Goal: Task Accomplishment & Management: Use online tool/utility

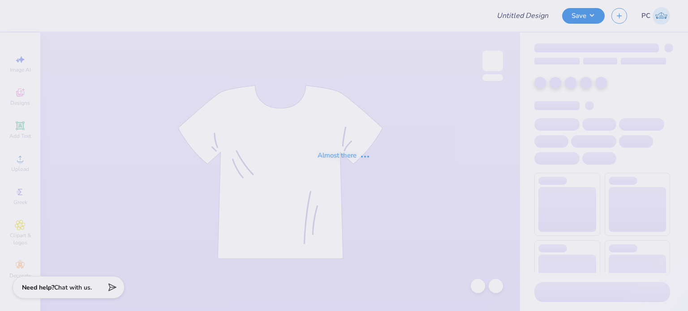
type input "Alpha Phi Cortaca Merch"
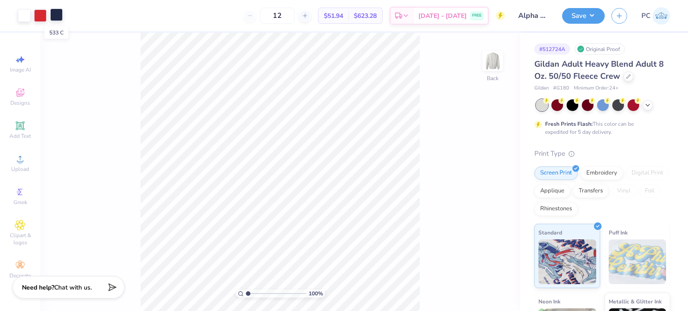
click at [54, 15] on div at bounding box center [56, 15] width 13 height 13
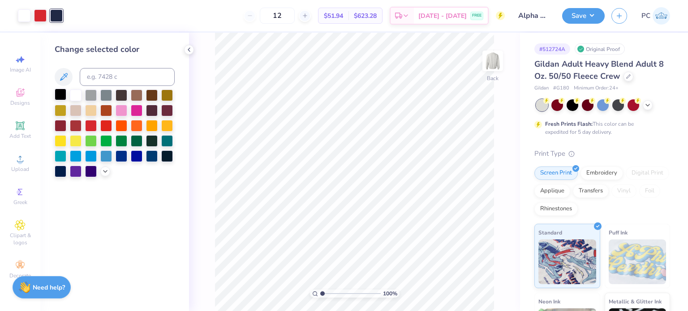
click at [63, 98] on div at bounding box center [61, 95] width 12 height 12
click at [189, 50] on icon at bounding box center [188, 49] width 7 height 7
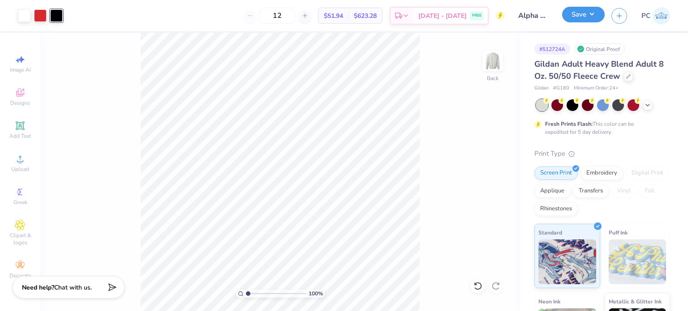
click at [581, 17] on button "Save" at bounding box center [583, 15] width 43 height 16
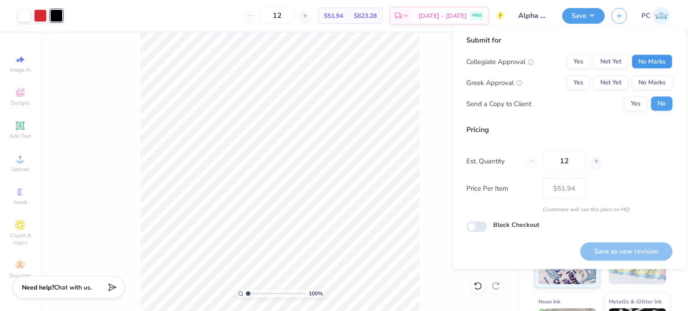
click at [644, 57] on button "No Marks" at bounding box center [652, 62] width 41 height 14
click at [581, 82] on button "Yes" at bounding box center [578, 83] width 23 height 14
click at [613, 247] on button "Save as new revision" at bounding box center [626, 251] width 92 height 18
type input "$51.94"
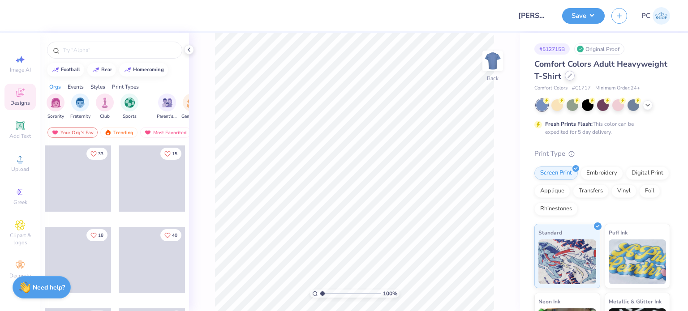
click at [572, 77] on icon at bounding box center [570, 75] width 4 height 4
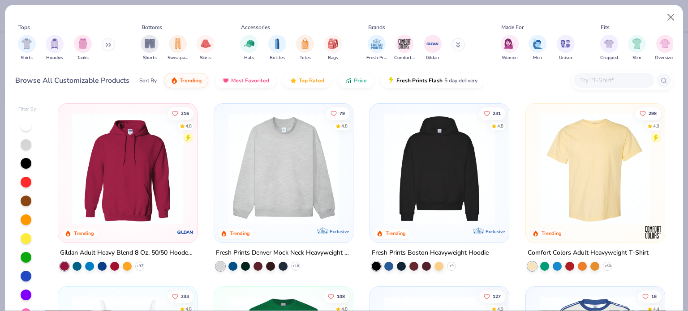
click at [598, 89] on div at bounding box center [623, 80] width 102 height 19
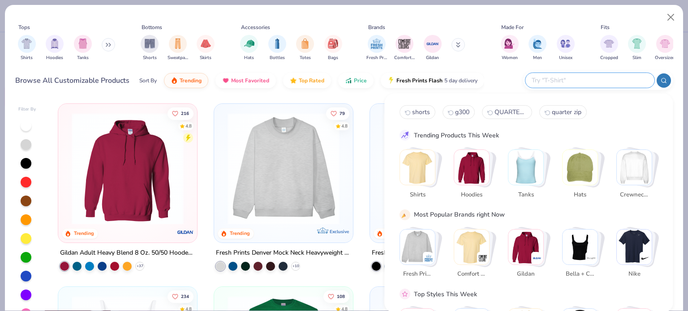
click at [601, 83] on input "text" at bounding box center [589, 80] width 117 height 10
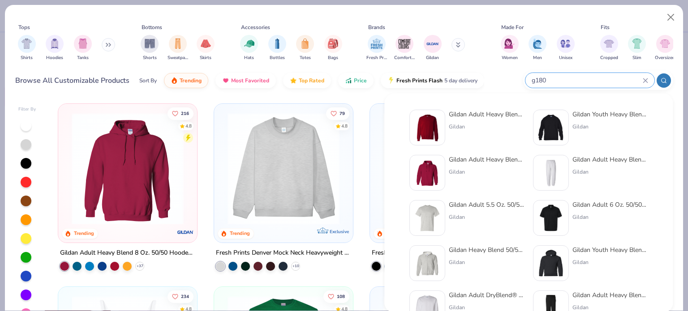
type input "g180"
click at [443, 123] on div at bounding box center [427, 128] width 36 height 36
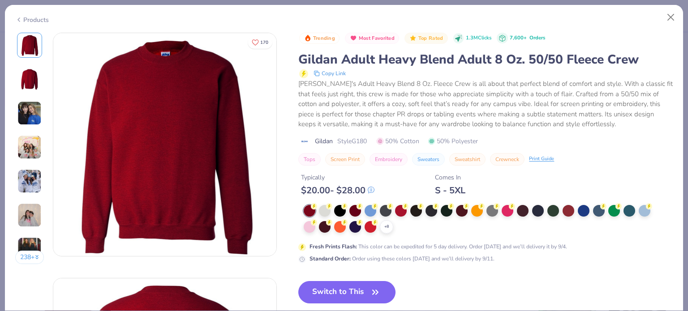
click at [340, 297] on button "Switch to This" at bounding box center [346, 292] width 97 height 22
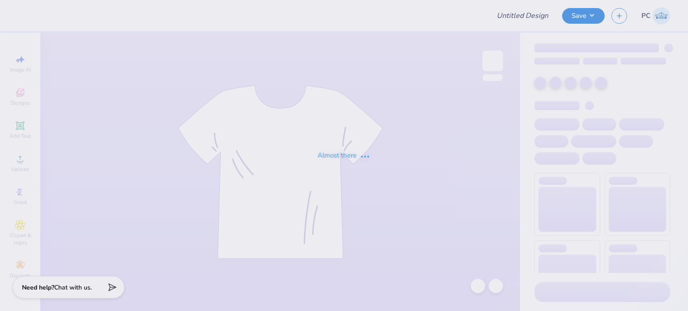
type input "Alpha Phi Cortaca Merch"
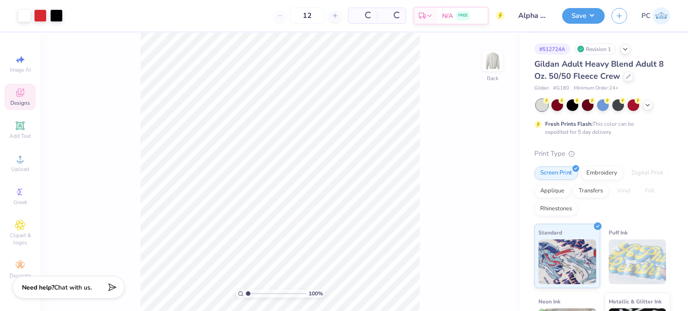
click at [19, 90] on icon at bounding box center [20, 92] width 11 height 11
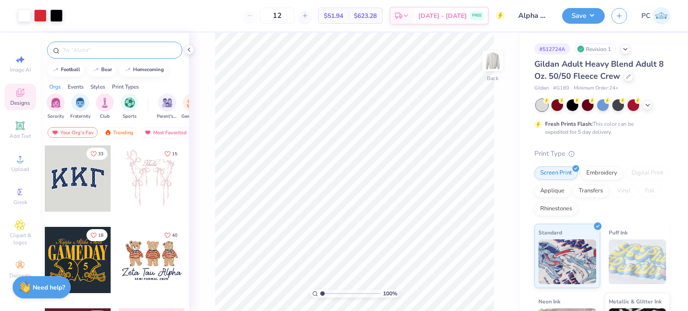
click at [91, 43] on div at bounding box center [114, 50] width 135 height 17
click at [97, 47] on input "text" at bounding box center [119, 50] width 115 height 9
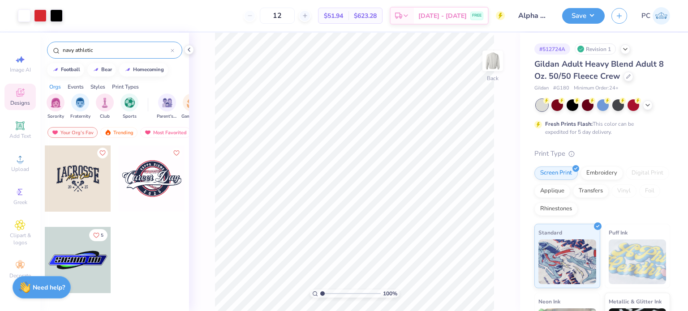
drag, startPoint x: 75, startPoint y: 51, endPoint x: 56, endPoint y: 51, distance: 19.3
click at [56, 51] on div "navy athletic" at bounding box center [114, 50] width 135 height 17
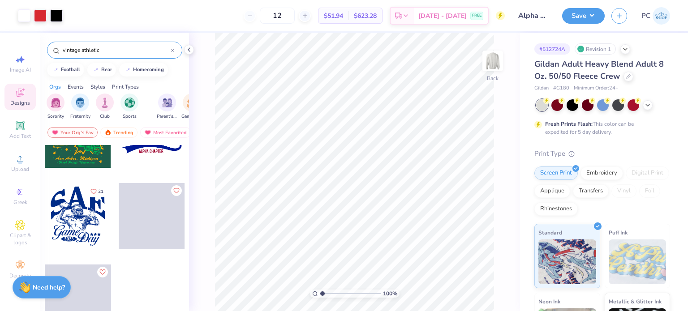
scroll to position [289, 0]
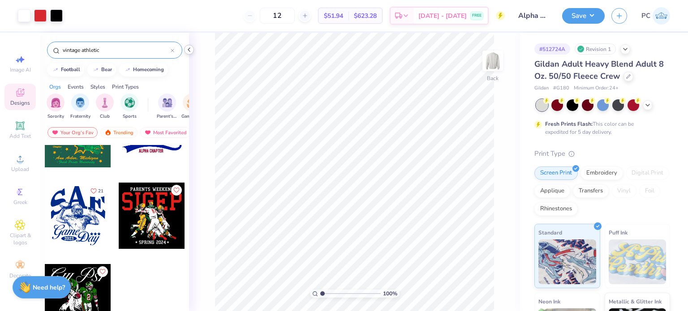
click at [186, 53] on div at bounding box center [189, 50] width 10 height 10
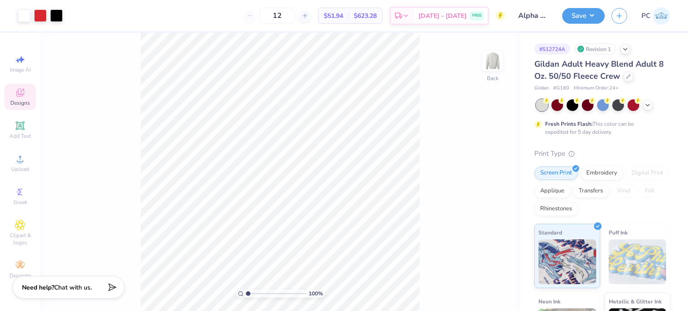
click at [26, 86] on div "Designs" at bounding box center [19, 97] width 31 height 26
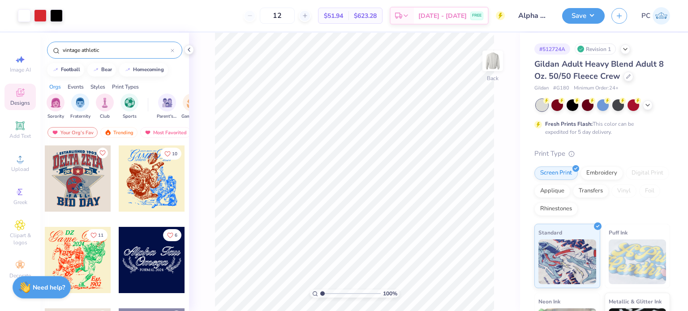
click at [97, 48] on input "vintage athletic" at bounding box center [116, 50] width 109 height 9
drag, startPoint x: 112, startPoint y: 48, endPoint x: 56, endPoint y: 49, distance: 55.1
click at [56, 49] on div "vintage athletic" at bounding box center [114, 50] width 135 height 17
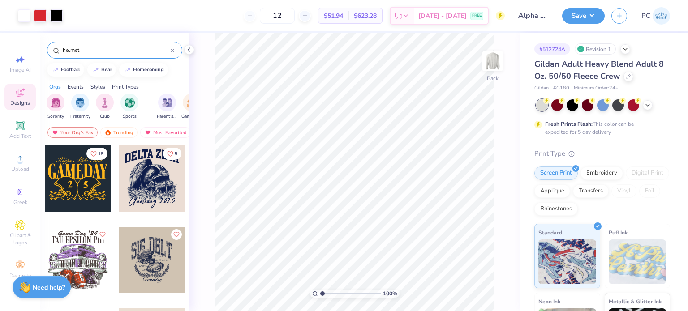
click at [62, 50] on input "helmet" at bounding box center [116, 50] width 109 height 9
click at [62, 50] on input "whhelmet" at bounding box center [116, 50] width 109 height 9
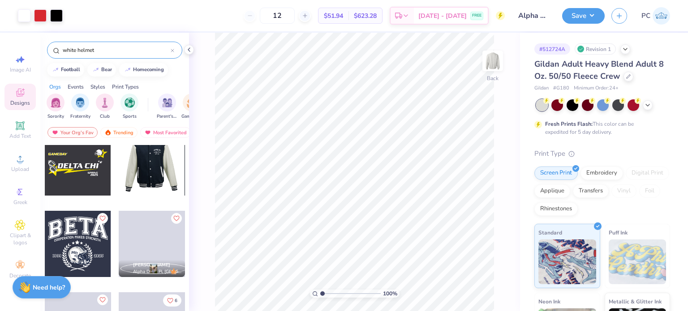
scroll to position [44, 0]
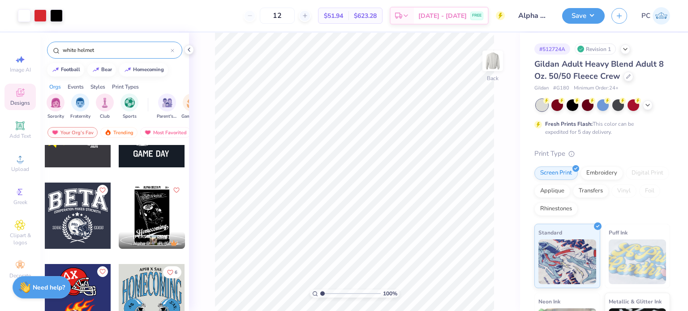
type input "white helmet"
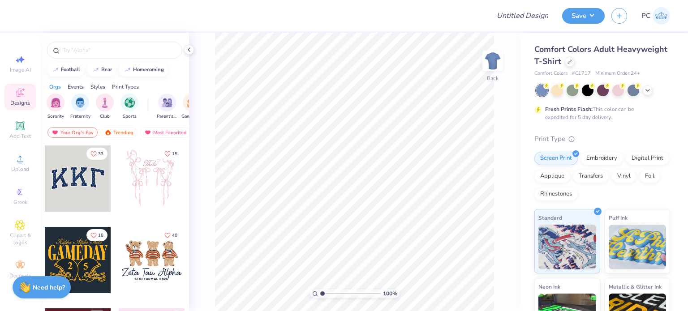
click at [16, 93] on icon at bounding box center [20, 93] width 8 height 8
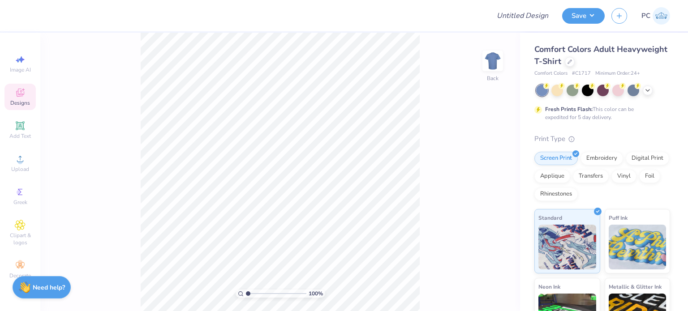
click at [94, 49] on div "Design Title Save PC Image AI Designs Add Text Upload Greek Clipart & logos Dec…" at bounding box center [344, 155] width 688 height 311
click at [11, 96] on div "Designs" at bounding box center [19, 97] width 31 height 26
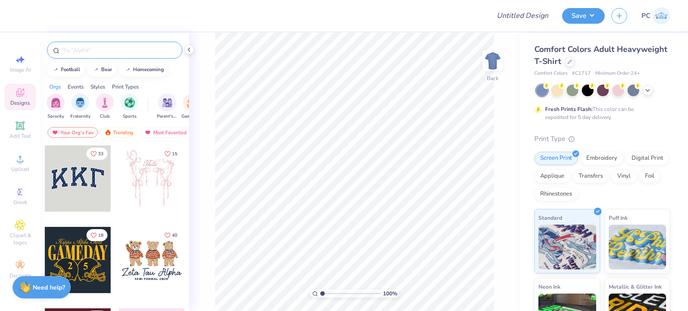
click at [93, 53] on input "text" at bounding box center [119, 50] width 115 height 9
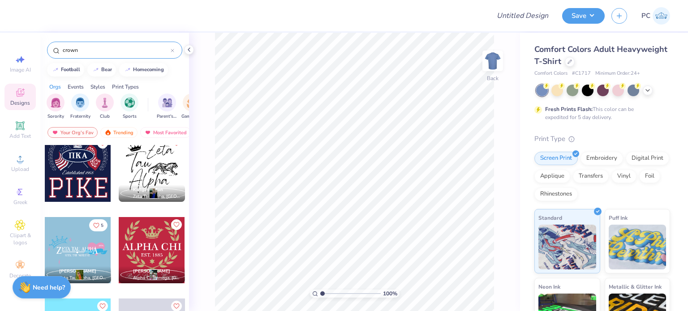
scroll to position [806, 0]
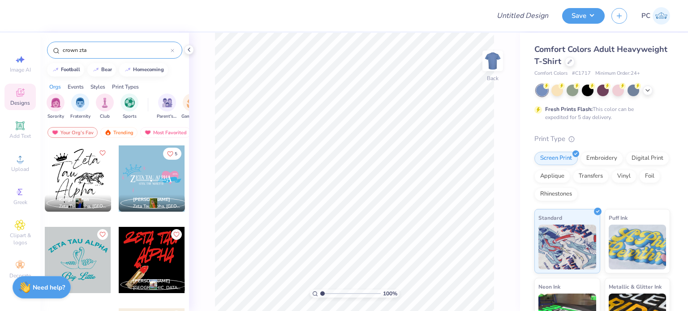
type input "crown zta"
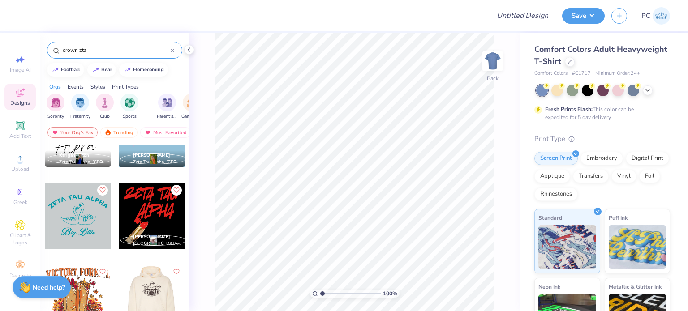
scroll to position [0, 0]
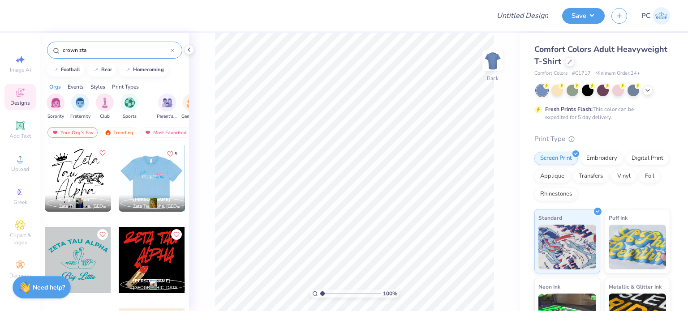
click at [142, 165] on div at bounding box center [151, 179] width 199 height 66
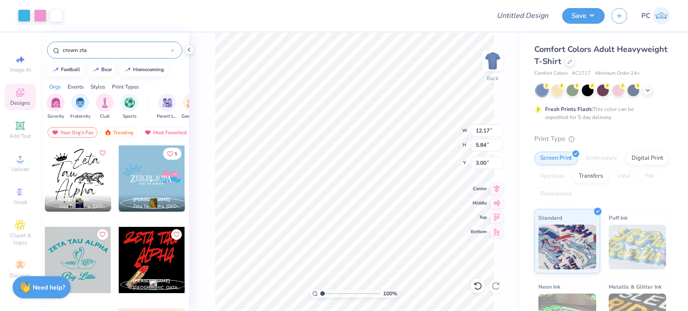
click at [70, 166] on div at bounding box center [78, 179] width 66 height 66
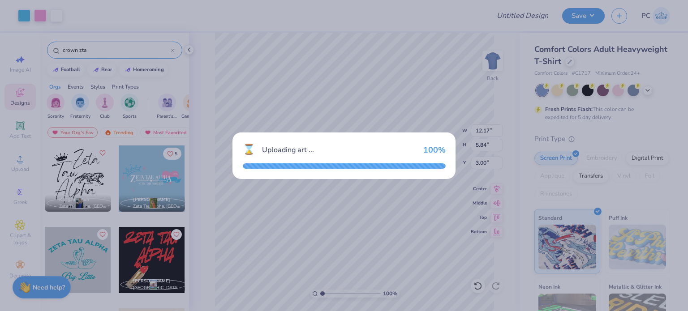
type input "9.49"
type input "6.91"
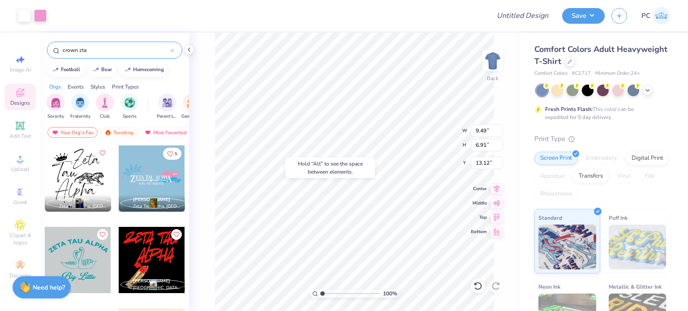
type input "13.12"
click at [60, 165] on div at bounding box center [78, 179] width 66 height 66
click at [77, 178] on div at bounding box center [78, 179] width 66 height 66
type input "11.99"
click at [73, 176] on div at bounding box center [78, 179] width 66 height 66
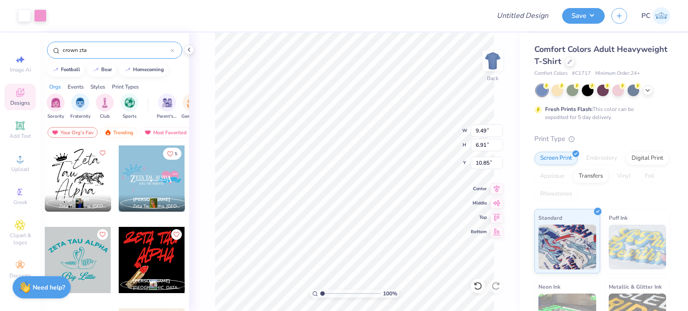
type input "10.85"
type input "11.48"
click at [393, 227] on li "Ungroup" at bounding box center [397, 231] width 70 height 17
type input "4.02"
type input "2.23"
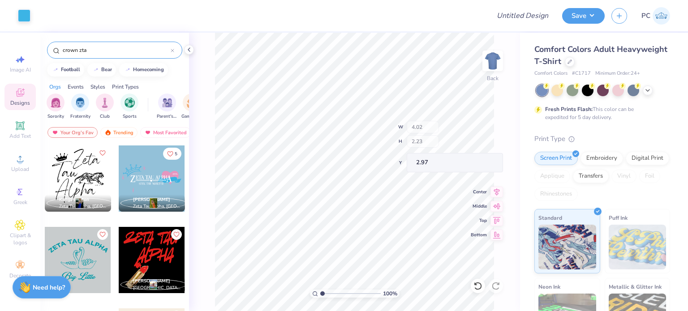
type input "2.97"
type input "3.00"
click at [649, 89] on polyline at bounding box center [648, 90] width 4 height 2
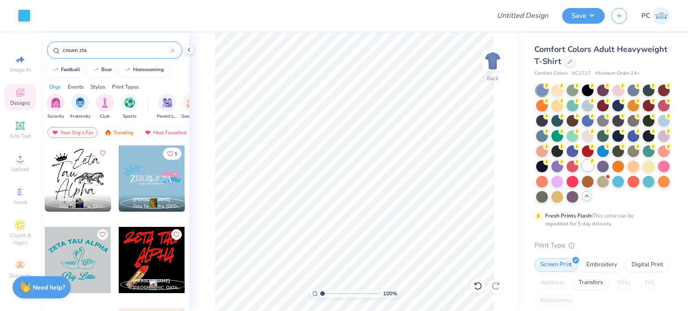
click at [582, 172] on div at bounding box center [588, 166] width 12 height 12
drag, startPoint x: 69, startPoint y: 52, endPoint x: 54, endPoint y: 52, distance: 15.2
click at [54, 52] on div "crown zta" at bounding box center [114, 50] width 135 height 17
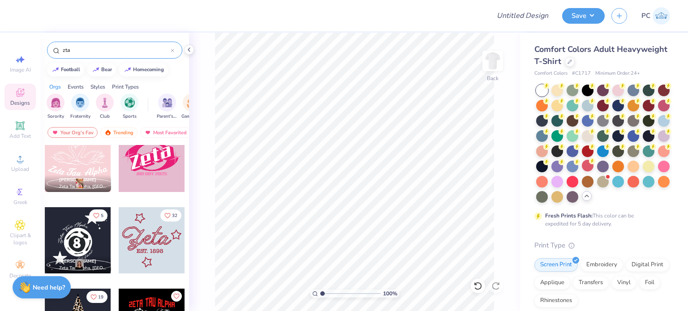
scroll to position [806, 0]
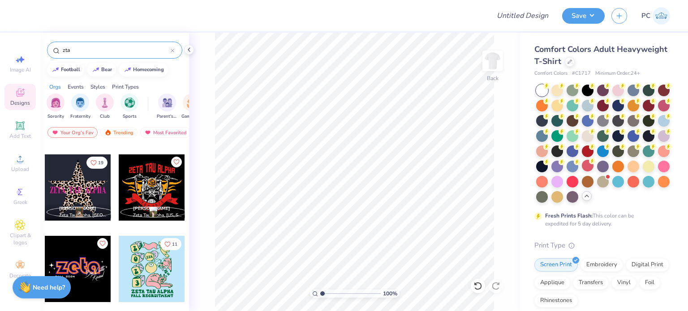
type input "zta"
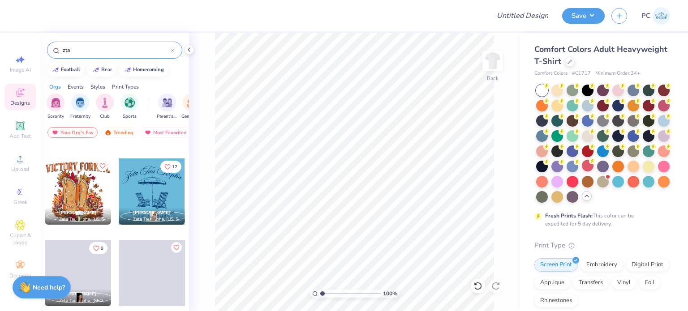
scroll to position [2598, 0]
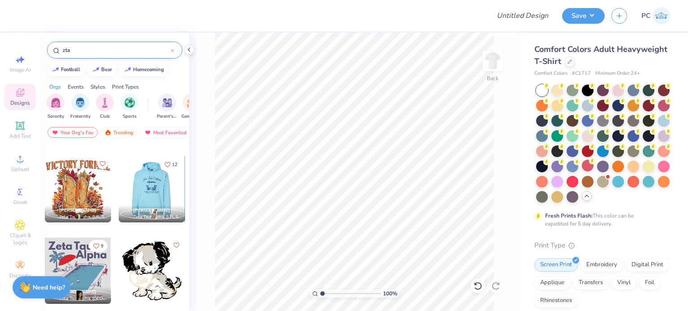
click at [156, 182] on div at bounding box center [151, 189] width 66 height 66
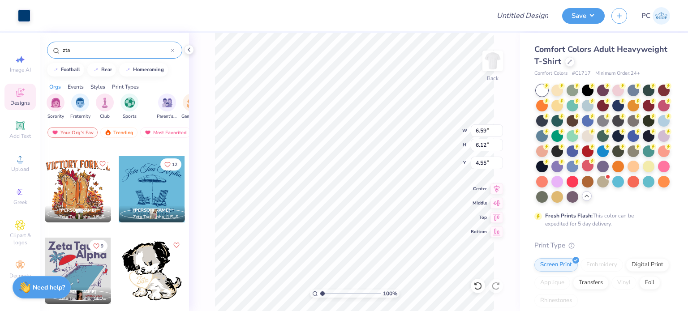
type input "6.59"
type input "6.12"
type input "4.55"
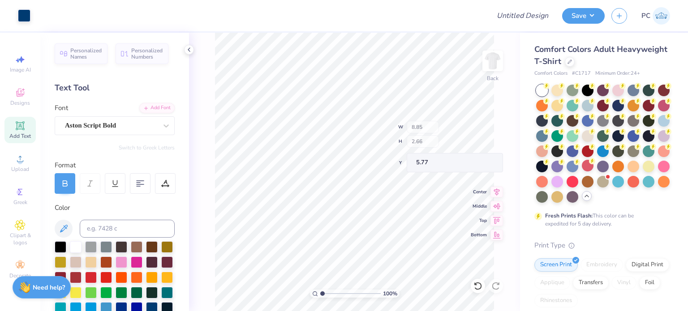
type input "5.77"
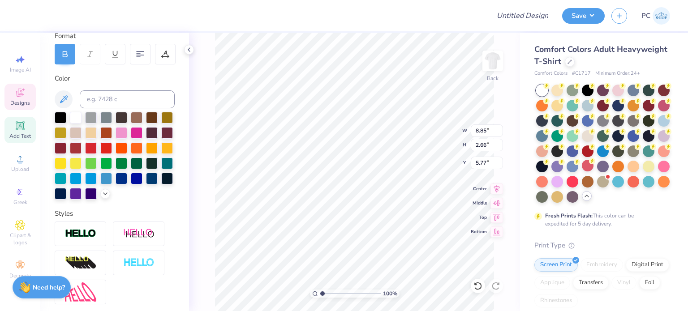
scroll to position [224, 0]
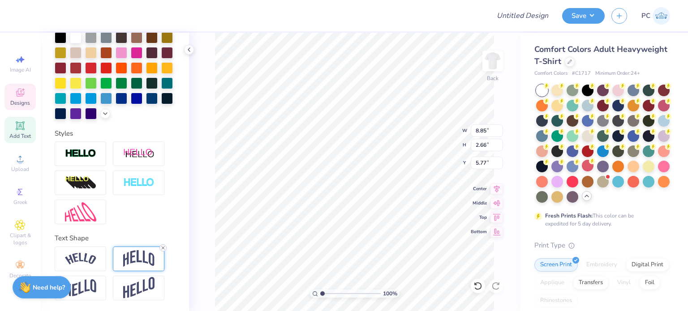
click at [164, 249] on line at bounding box center [163, 248] width 3 height 3
type input "1.71"
type input "6.25"
click at [25, 19] on div at bounding box center [24, 15] width 13 height 13
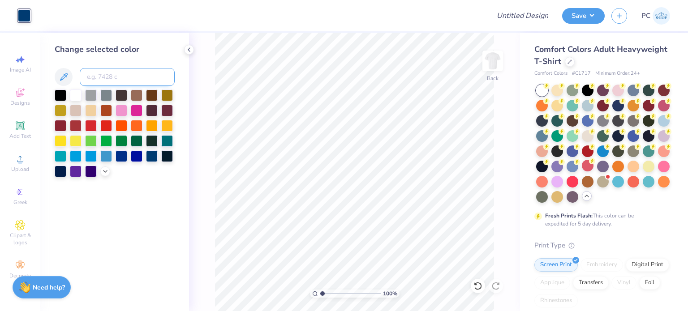
click at [99, 72] on input at bounding box center [127, 77] width 95 height 18
type input "429"
click at [111, 78] on input at bounding box center [127, 77] width 95 height 18
click at [13, 153] on div "Upload" at bounding box center [19, 163] width 31 height 26
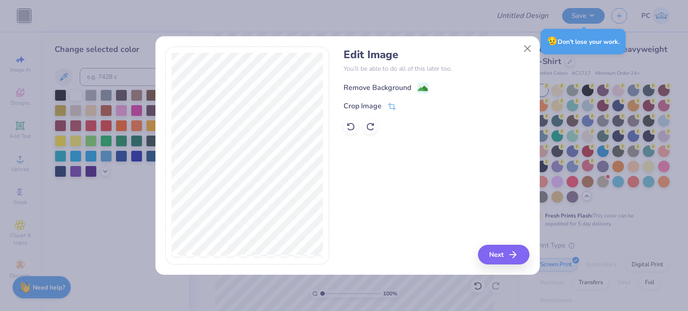
click at [421, 84] on image at bounding box center [423, 89] width 10 height 10
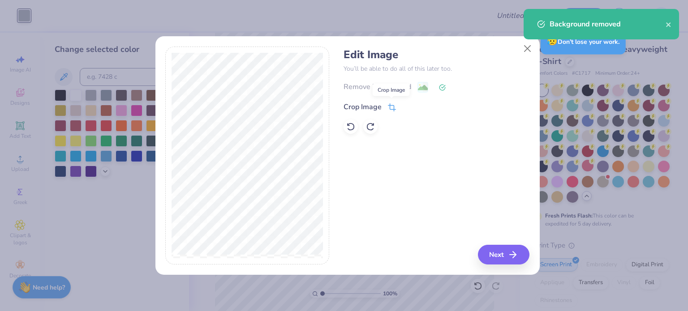
click at [392, 106] on icon at bounding box center [391, 109] width 6 height 6
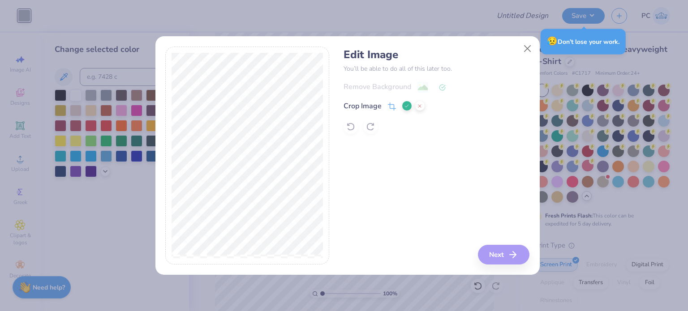
click at [407, 105] on polyline at bounding box center [407, 106] width 4 height 3
click at [500, 250] on button "Next" at bounding box center [505, 255] width 52 height 20
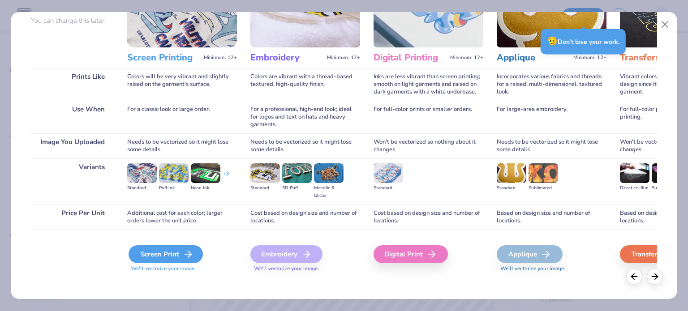
scroll to position [90, 0]
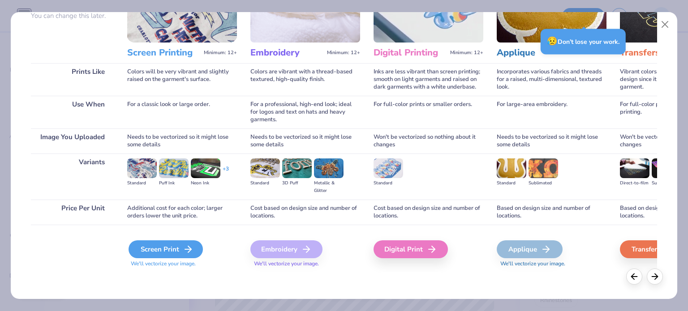
click at [166, 242] on div "Screen Print" at bounding box center [166, 250] width 74 height 18
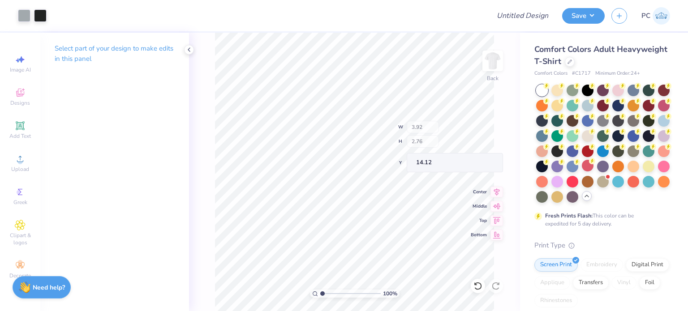
type input "3.92"
type input "2.76"
type input "14.12"
type input "3.00"
click at [27, 14] on div at bounding box center [24, 15] width 13 height 13
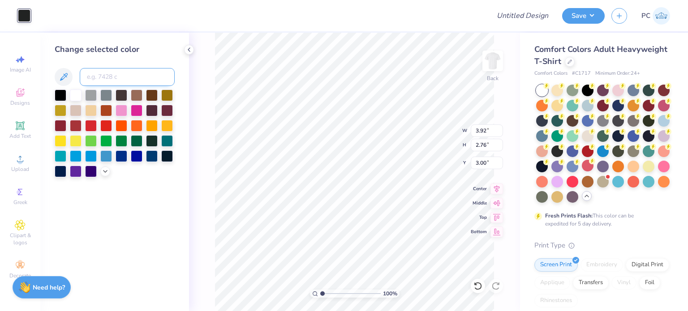
click at [133, 80] on input at bounding box center [127, 77] width 95 height 18
type input "429"
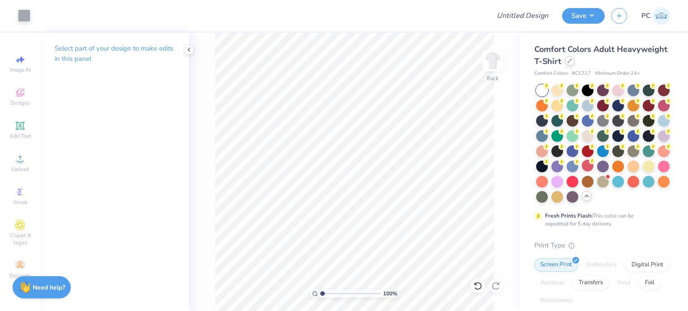
click at [575, 64] on div at bounding box center [570, 61] width 10 height 10
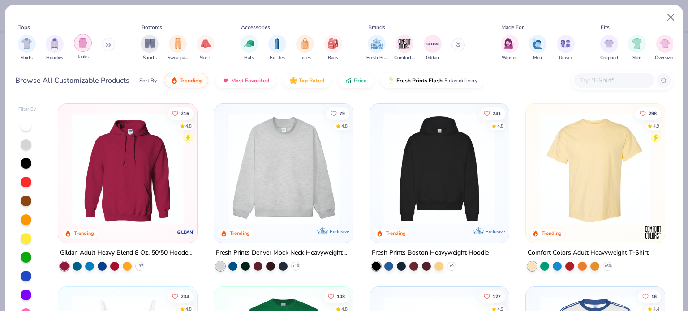
click at [87, 46] on img "filter for Tanks" at bounding box center [83, 43] width 10 height 10
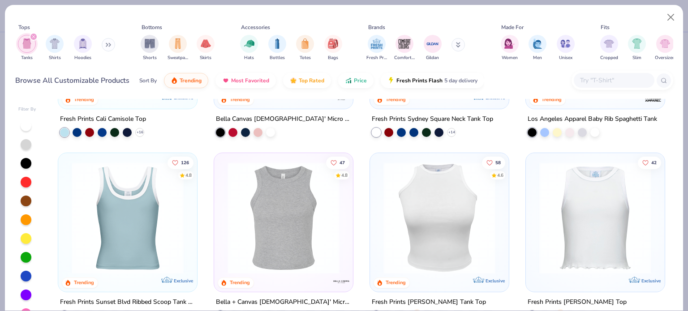
scroll to position [134, 0]
click at [280, 198] on img at bounding box center [283, 218] width 121 height 112
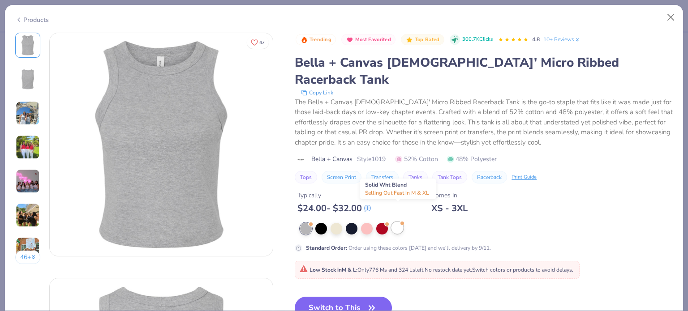
click at [399, 222] on div at bounding box center [398, 228] width 12 height 12
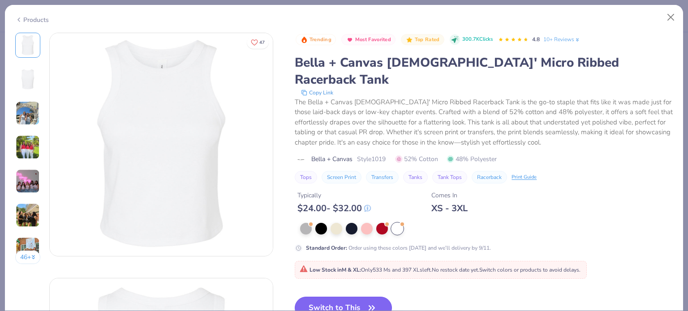
click at [351, 297] on button "Switch to This" at bounding box center [343, 308] width 97 height 22
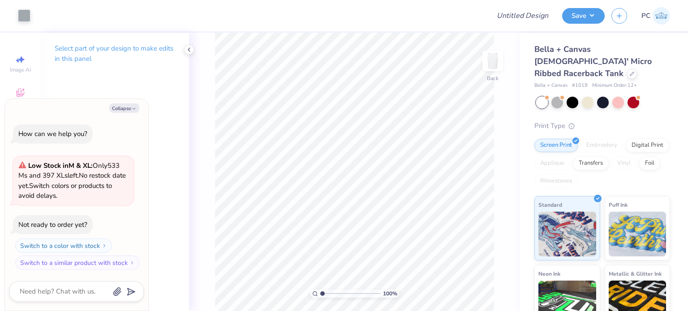
type textarea "x"
drag, startPoint x: 486, startPoint y: 136, endPoint x: 475, endPoint y: 135, distance: 10.8
click at [475, 135] on input "8.85" at bounding box center [487, 138] width 32 height 13
type input "6"
type textarea "x"
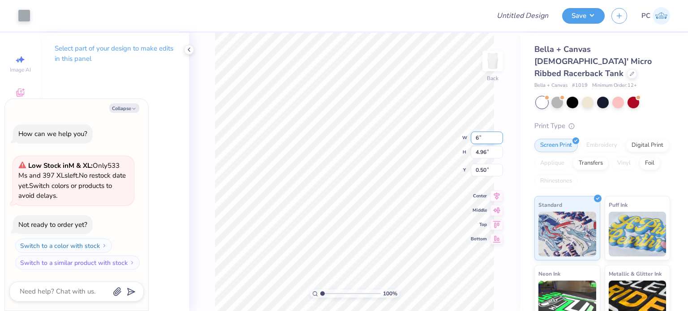
type input "6.00"
type input "3.36"
type input "1.30"
drag, startPoint x: 489, startPoint y: 162, endPoint x: 477, endPoint y: 163, distance: 11.7
click at [477, 163] on input "1.30" at bounding box center [487, 163] width 32 height 13
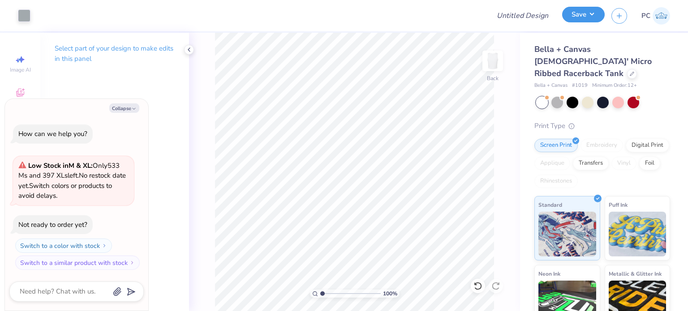
click at [584, 14] on button "Save" at bounding box center [583, 15] width 43 height 16
type textarea "x"
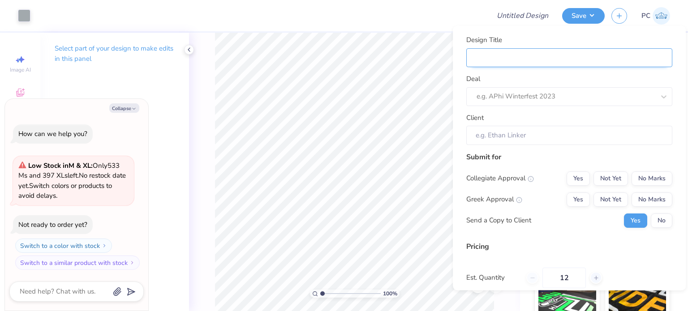
click at [496, 53] on input "Design Title" at bounding box center [569, 57] width 206 height 19
type input "Z"
type textarea "x"
type input "Z"
type input "ZT"
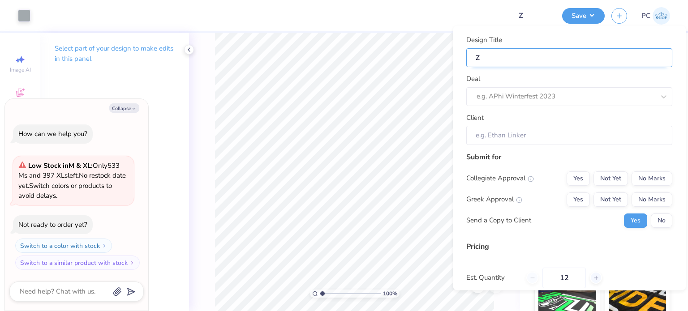
type textarea "x"
type input "ZT"
type input "ZTA"
type textarea "x"
type input "ZTA"
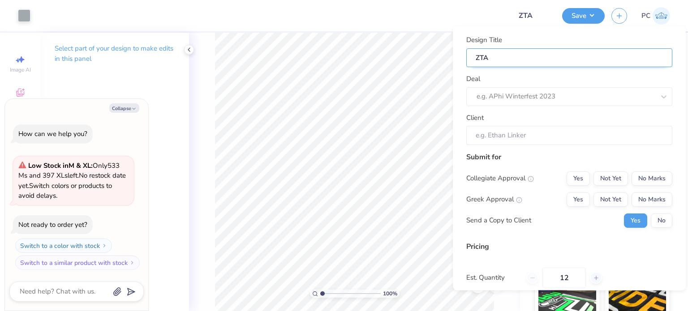
type input "ZTA"
type textarea "x"
type input "ZTA"
type input "ZTA M"
type textarea "x"
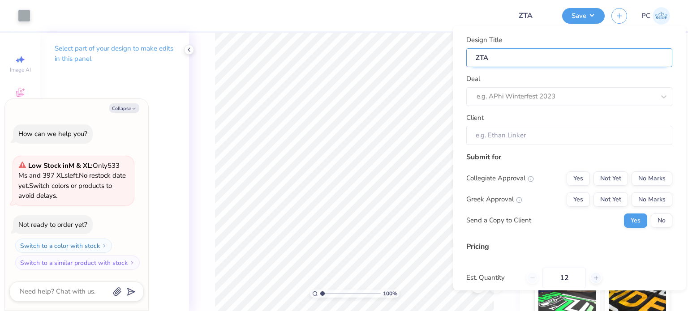
type input "ZTA M"
type input "ZTA Me"
type textarea "x"
type input "ZTA Me"
type input "ZTA Mer"
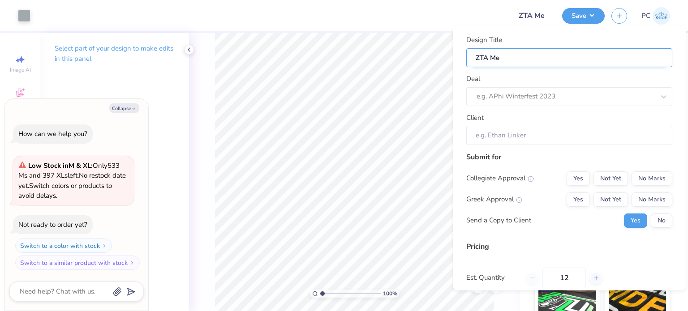
type textarea "x"
type input "ZTA Mer"
type input "ZTA Merc"
type textarea "x"
type input "ZTA Merc"
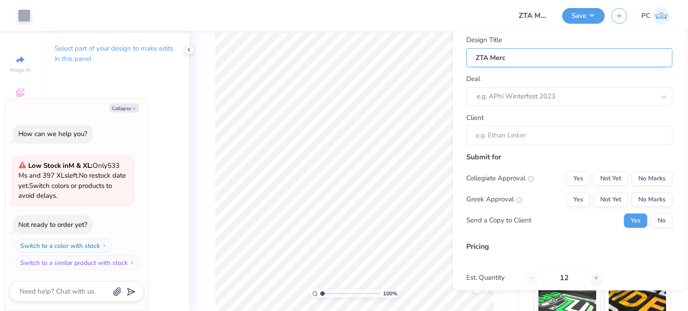
type input "ZTA Merch"
type textarea "x"
type input "ZTA Merch"
click at [494, 98] on div at bounding box center [566, 96] width 178 height 12
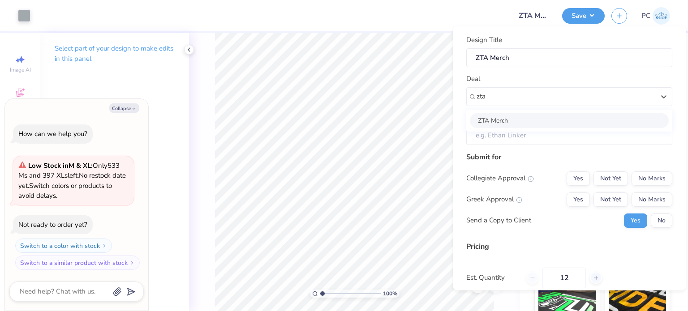
click at [525, 125] on div "ZTA Merch" at bounding box center [569, 120] width 199 height 15
type input "zta"
type textarea "x"
type input "Corinne Sanders"
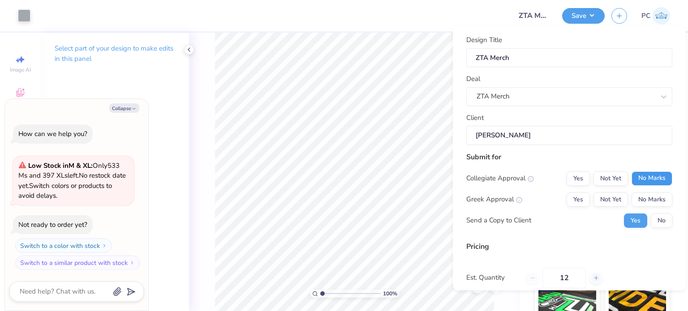
click at [654, 175] on button "No Marks" at bounding box center [652, 178] width 41 height 14
click at [575, 195] on button "Yes" at bounding box center [578, 199] width 23 height 14
type input "$27.28"
click at [656, 222] on button "No" at bounding box center [662, 220] width 22 height 14
type textarea "x"
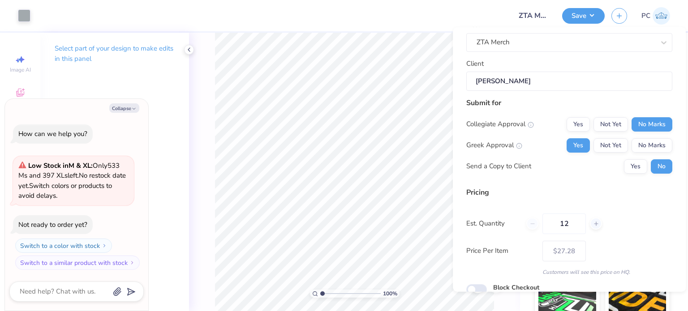
scroll to position [95, 0]
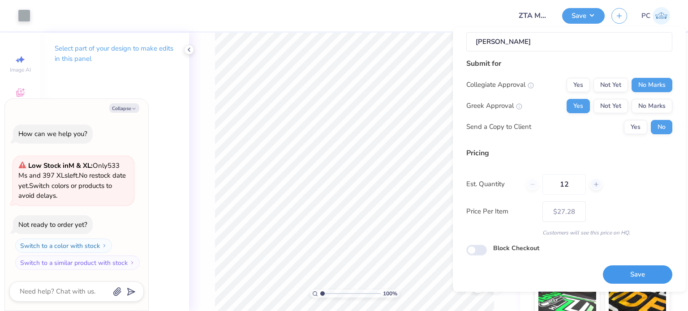
click at [625, 273] on button "Save" at bounding box center [637, 275] width 69 height 18
type input "$27.28"
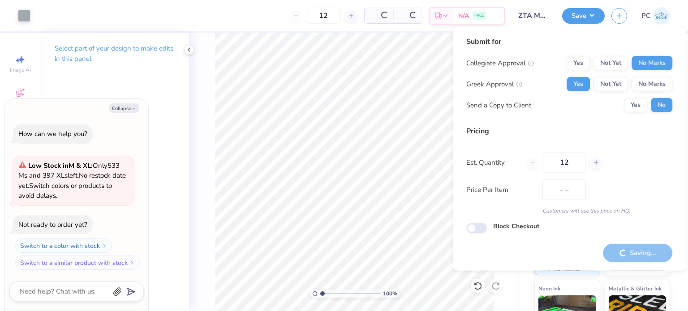
type textarea "x"
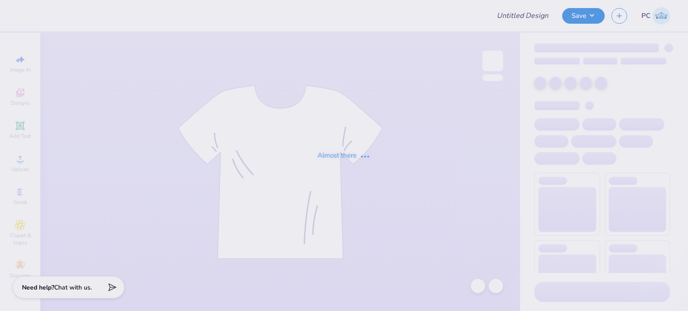
type input "ZTA Merch"
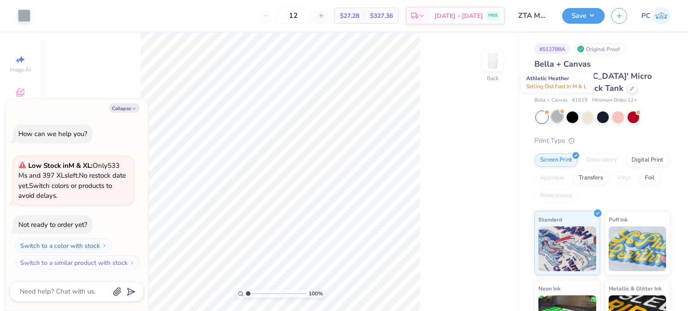
click at [561, 111] on div at bounding box center [557, 117] width 12 height 12
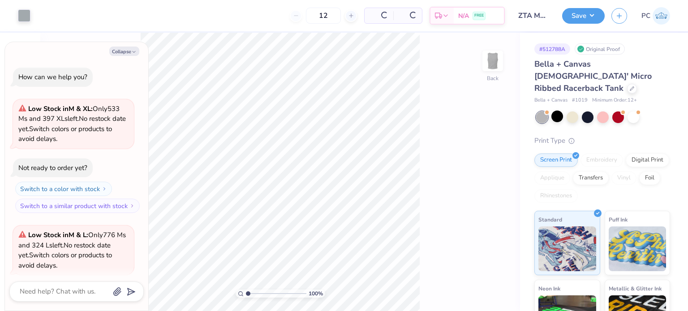
scroll to position [69, 0]
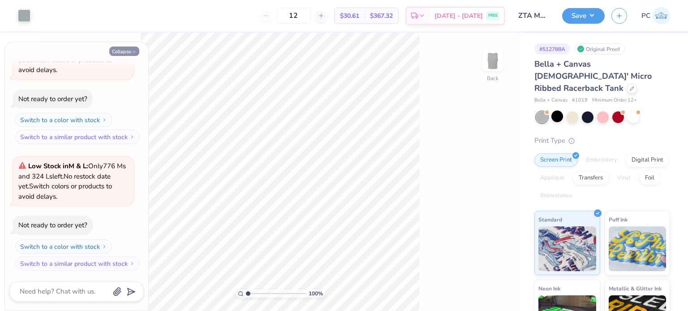
click at [122, 49] on button "Collapse" at bounding box center [124, 51] width 30 height 9
type textarea "x"
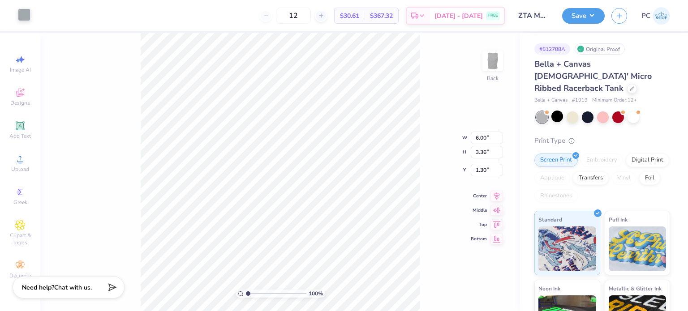
click at [29, 10] on div at bounding box center [24, 15] width 13 height 13
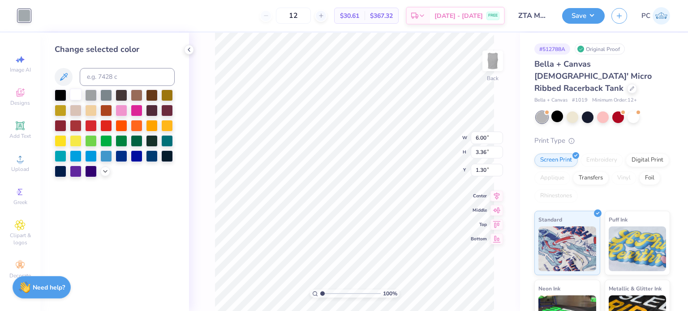
click at [79, 98] on div at bounding box center [76, 95] width 12 height 12
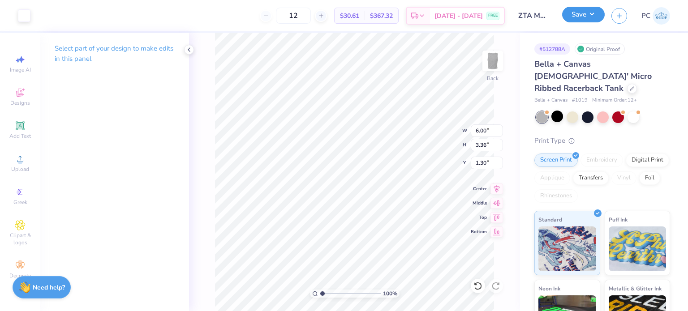
click at [593, 10] on button "Save" at bounding box center [583, 15] width 43 height 16
click at [630, 86] on icon at bounding box center [632, 88] width 4 height 4
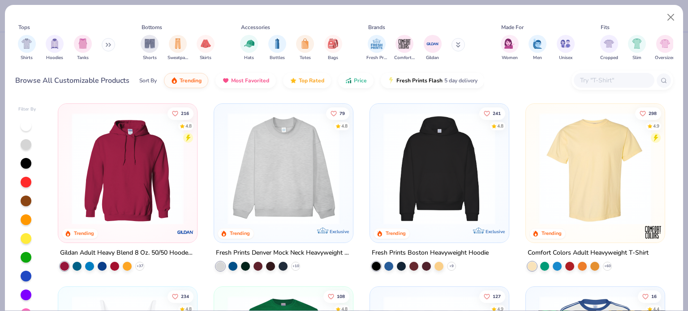
click at [607, 82] on input "text" at bounding box center [613, 80] width 69 height 10
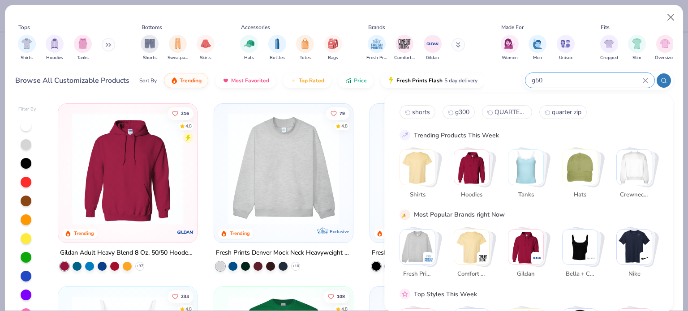
type input "g500"
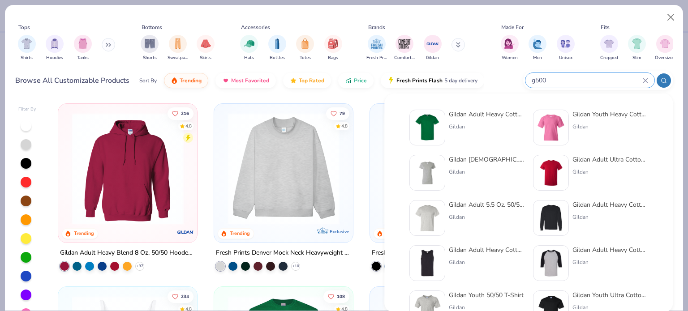
drag, startPoint x: 553, startPoint y: 79, endPoint x: 527, endPoint y: 79, distance: 26.0
click at [527, 79] on div "g500" at bounding box center [589, 80] width 129 height 15
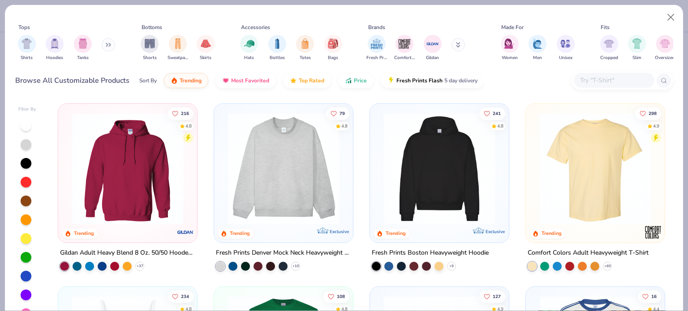
click at [595, 79] on input "text" at bounding box center [613, 80] width 69 height 10
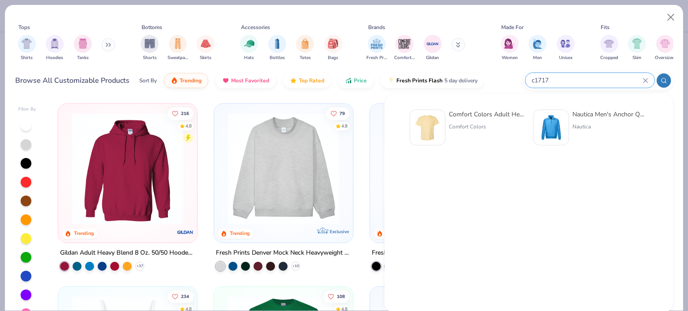
type input "c1717"
click at [426, 133] on img at bounding box center [427, 128] width 28 height 28
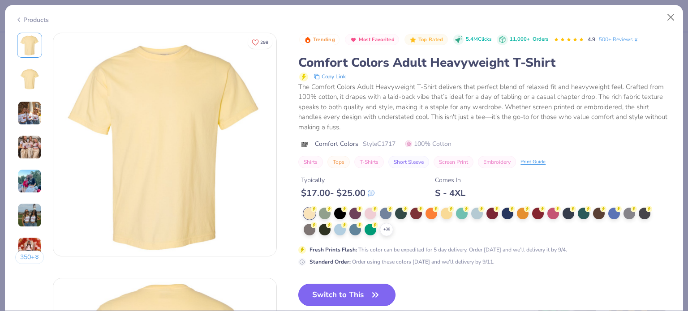
click at [357, 289] on button "Switch to This" at bounding box center [346, 295] width 97 height 22
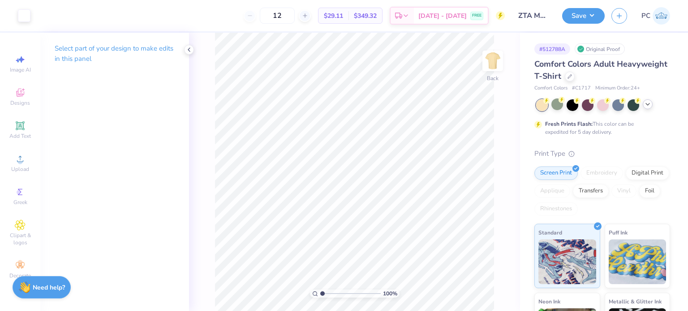
click at [649, 104] on polyline at bounding box center [648, 104] width 4 height 2
